Goal: Find specific page/section: Find specific page/section

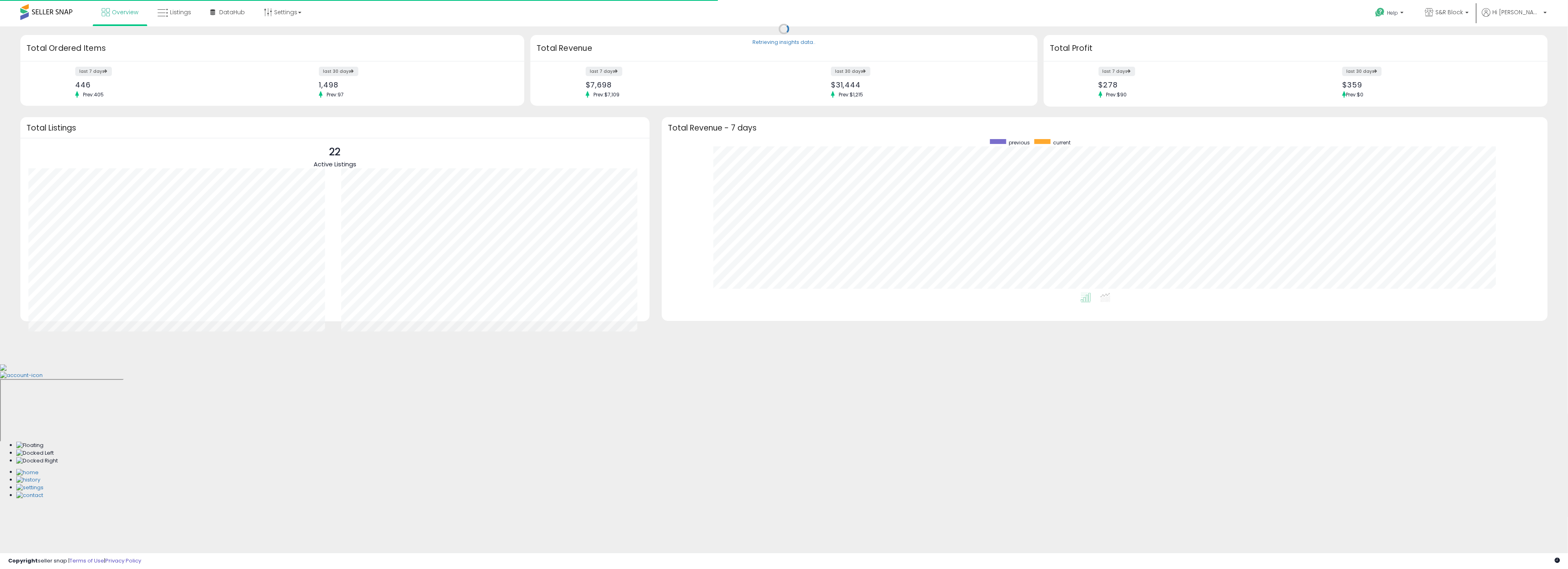
scroll to position [154, 870]
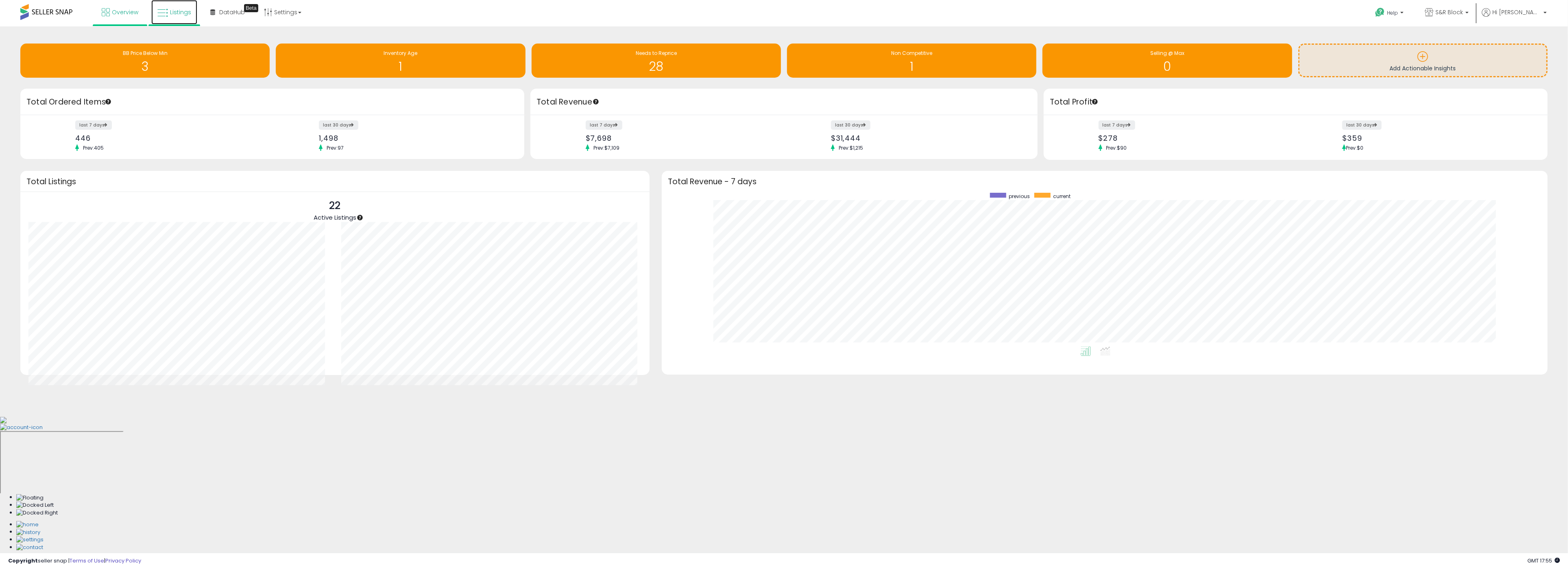
click at [178, 18] on link "Listings" at bounding box center [175, 12] width 46 height 24
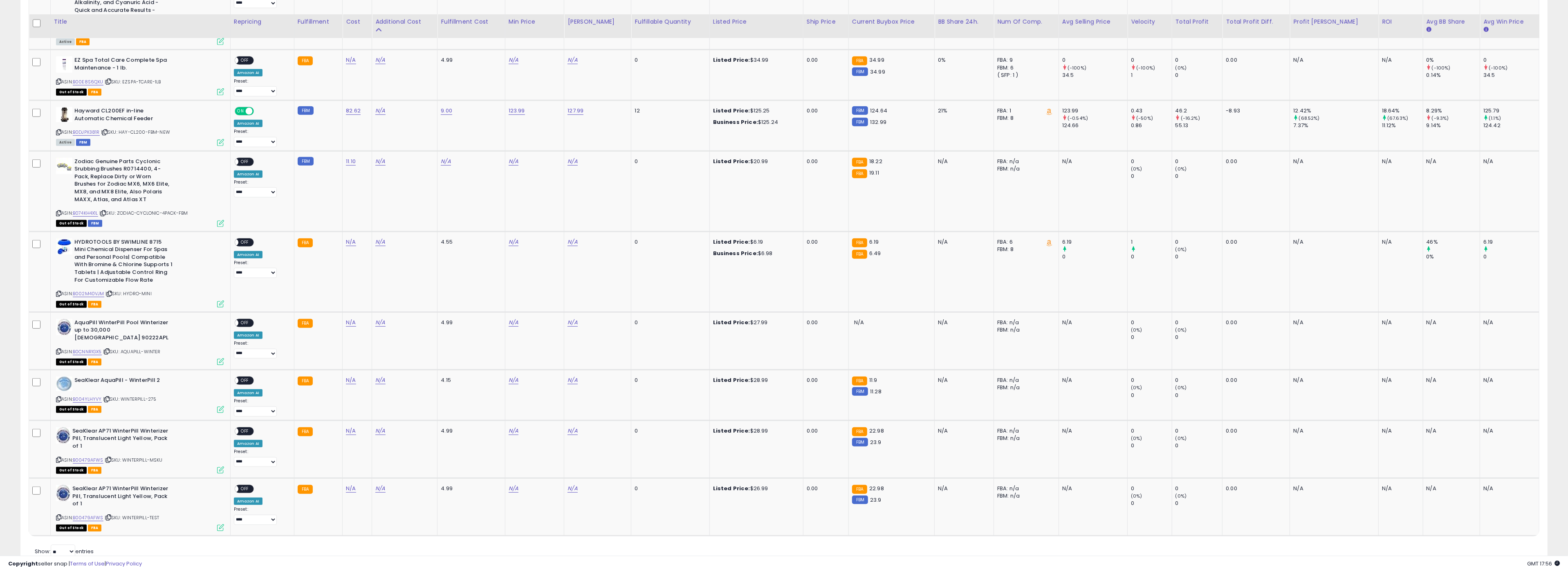
scroll to position [1242, 0]
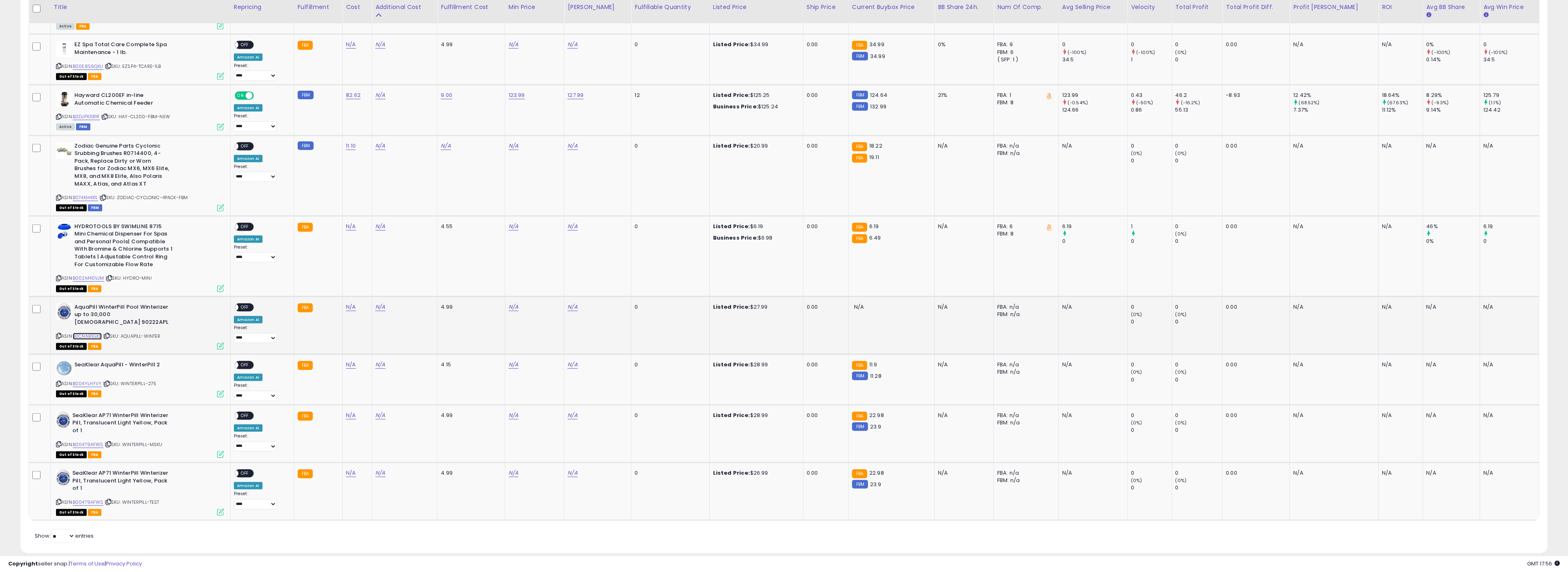
click at [86, 333] on link "B0CNNR1GX5" at bounding box center [87, 336] width 29 height 7
click at [94, 499] on link "B00479AFWS" at bounding box center [88, 502] width 31 height 7
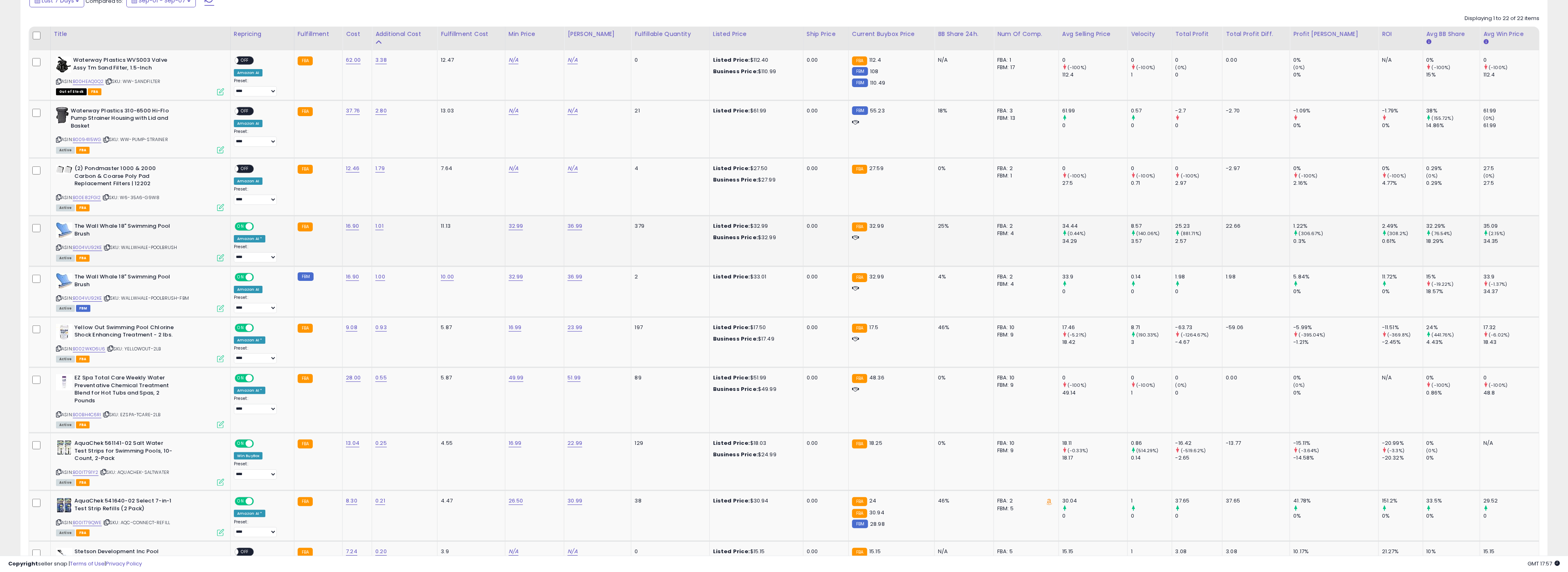
scroll to position [0, 0]
